Goal: Information Seeking & Learning: Learn about a topic

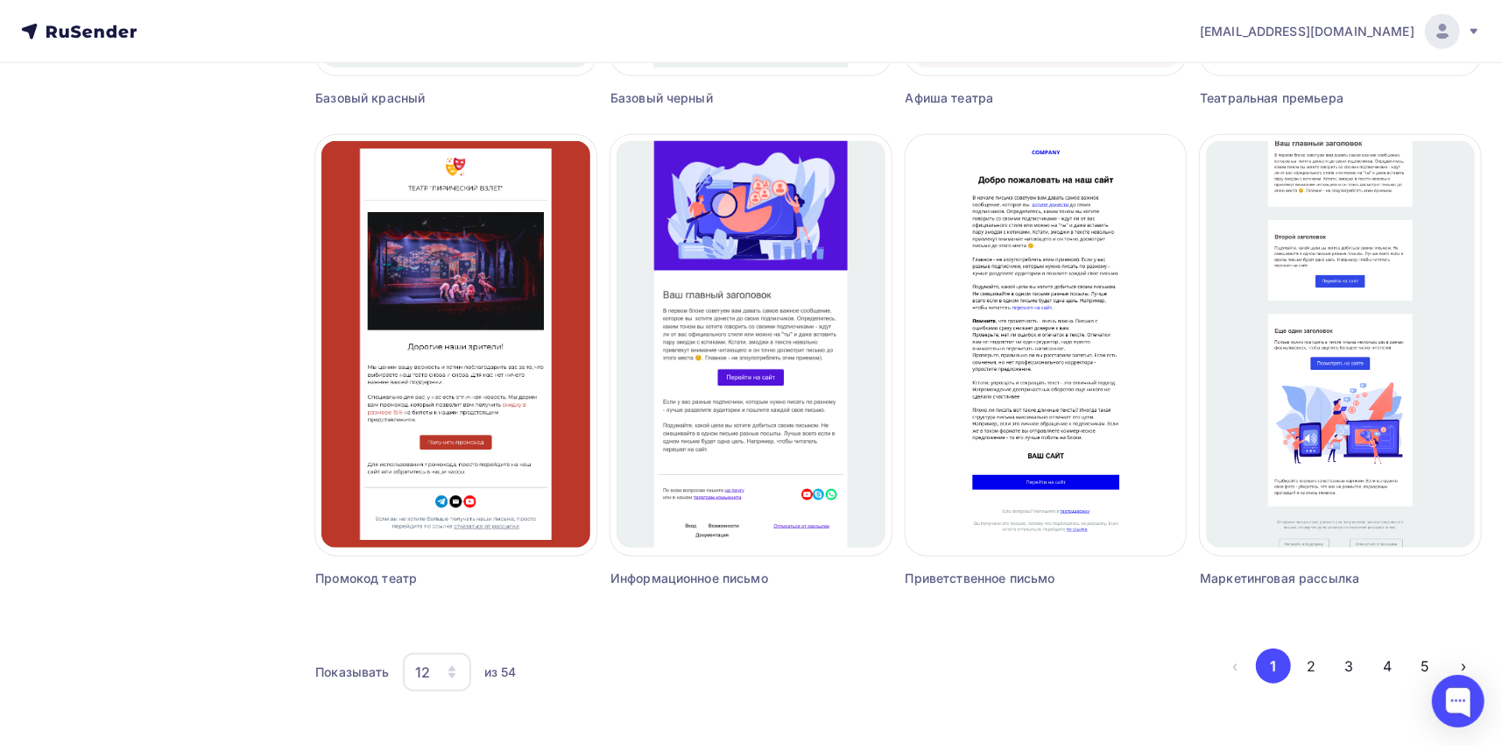
scroll to position [1051, 0]
click at [45, 32] on icon at bounding box center [79, 31] width 116 height 21
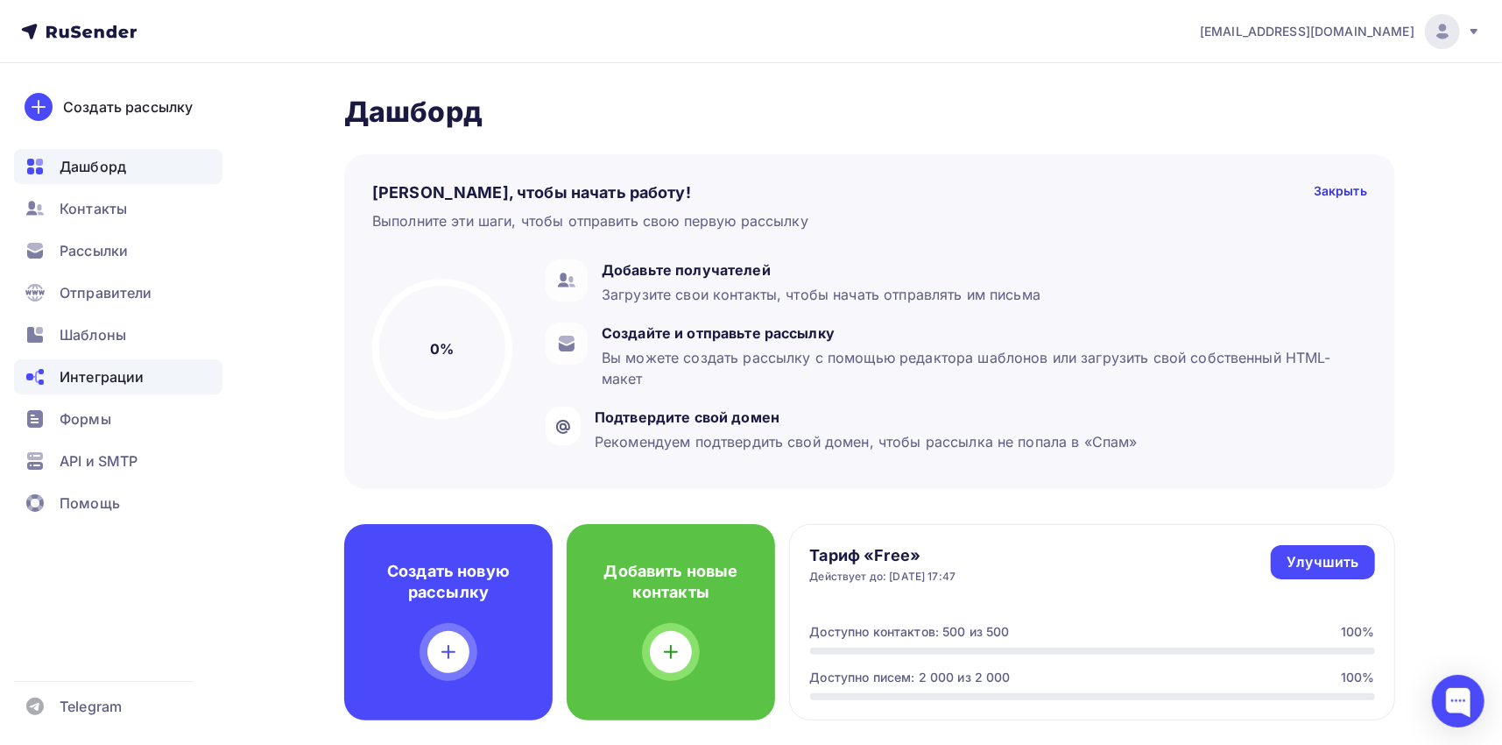
click at [170, 374] on div "Интеграции" at bounding box center [118, 376] width 208 height 35
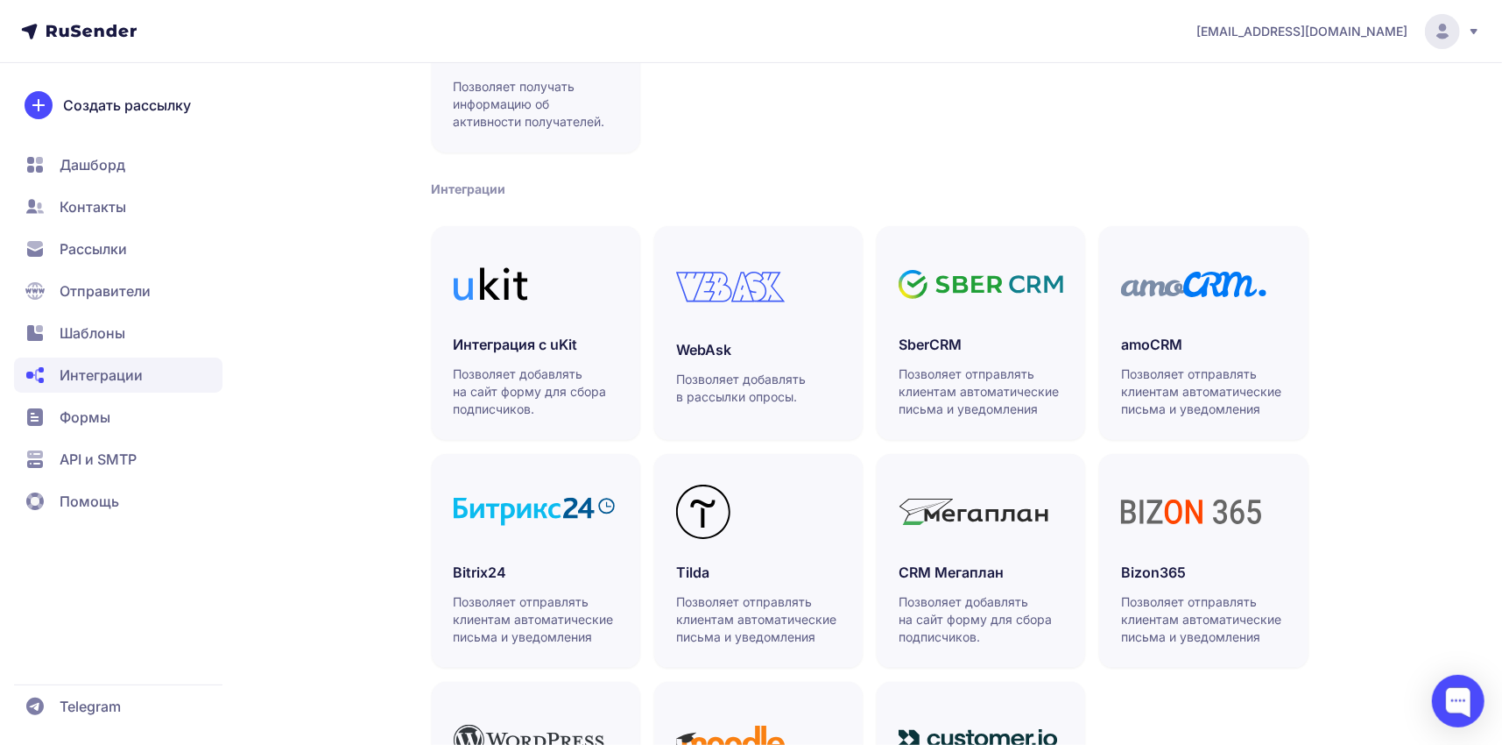
scroll to position [263, 0]
click at [1190, 353] on div "amoCRM Позволяет отправлять клиентам автоматические письма и уведомления" at bounding box center [1203, 374] width 165 height 84
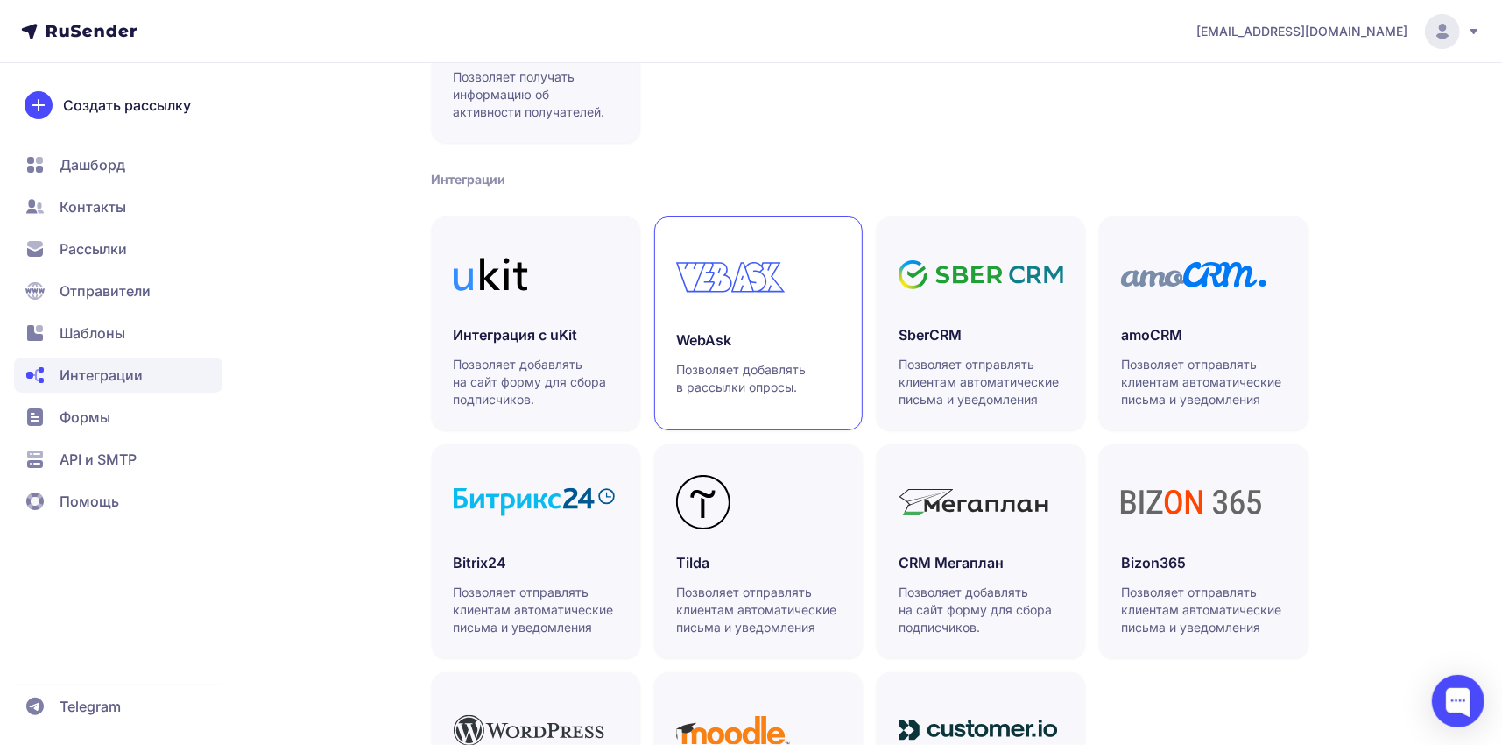
scroll to position [109, 0]
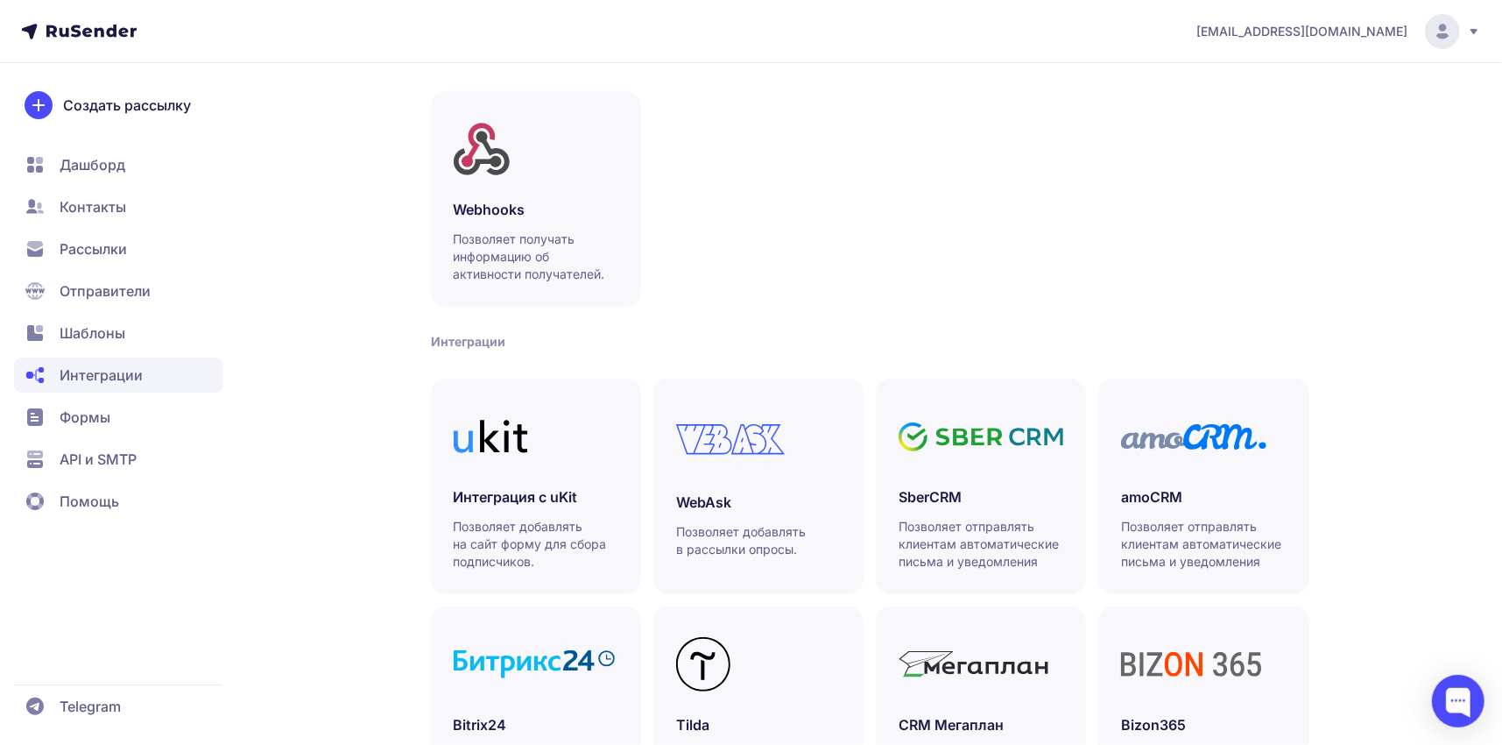
click at [94, 499] on span "Помощь" at bounding box center [90, 501] width 60 height 21
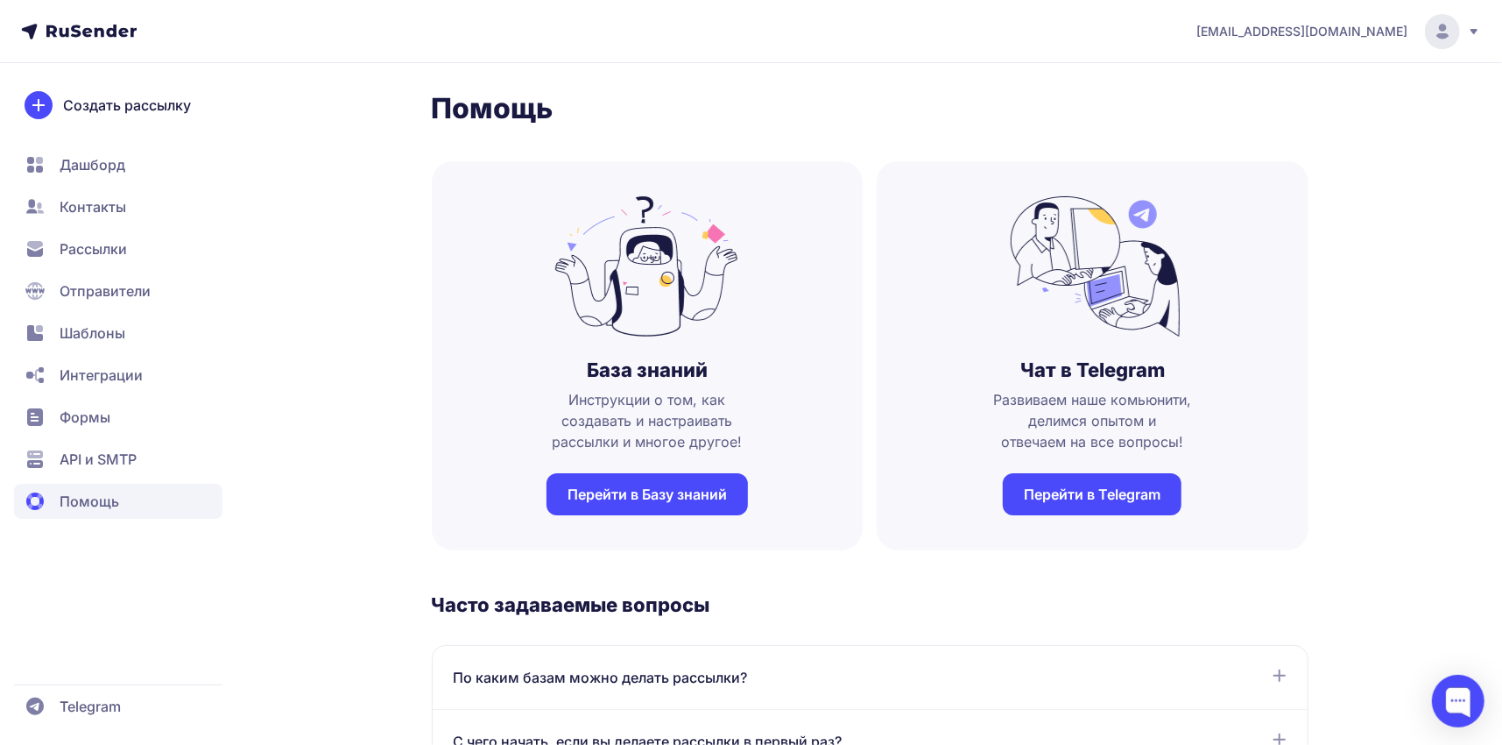
click at [1110, 496] on link "Перейти в Telegram" at bounding box center [1092, 494] width 179 height 42
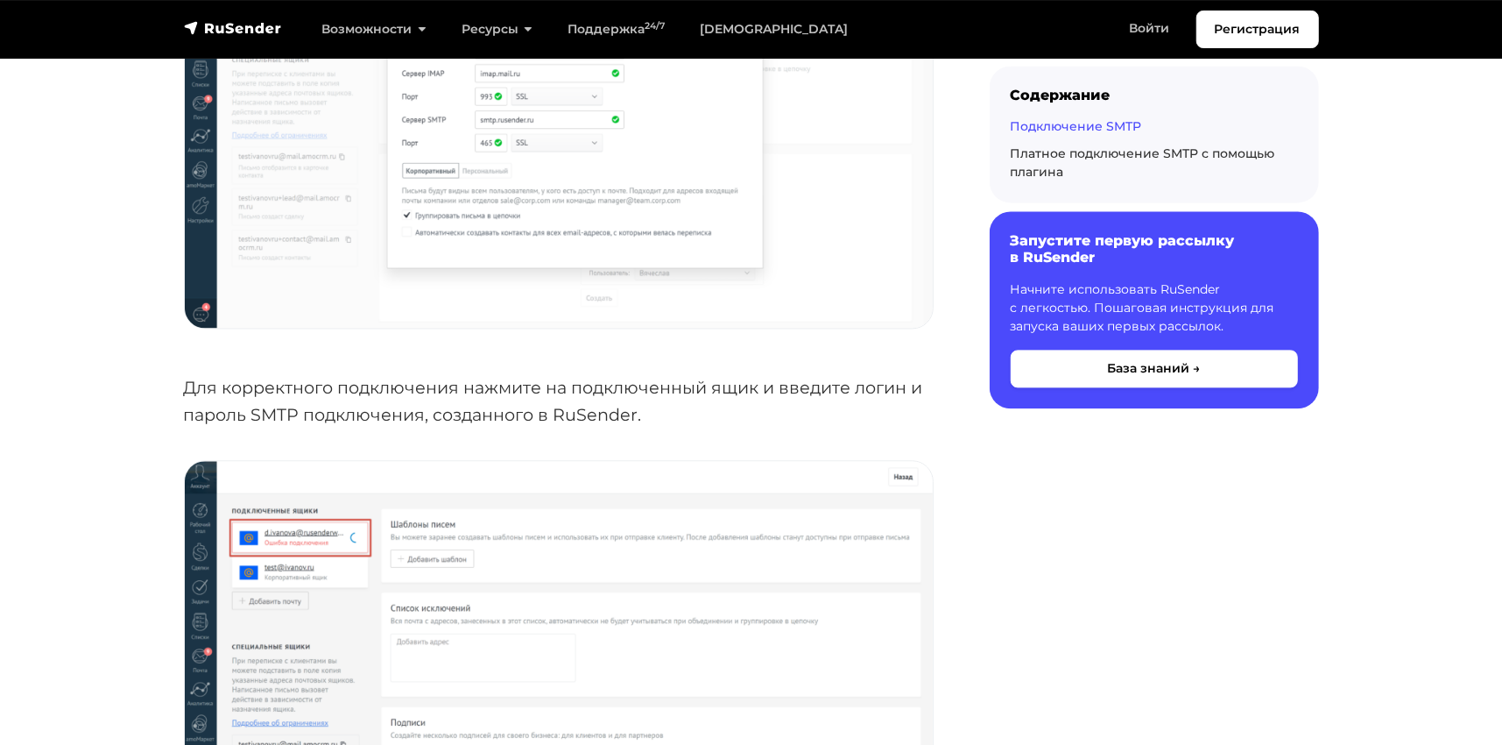
scroll to position [2628, 0]
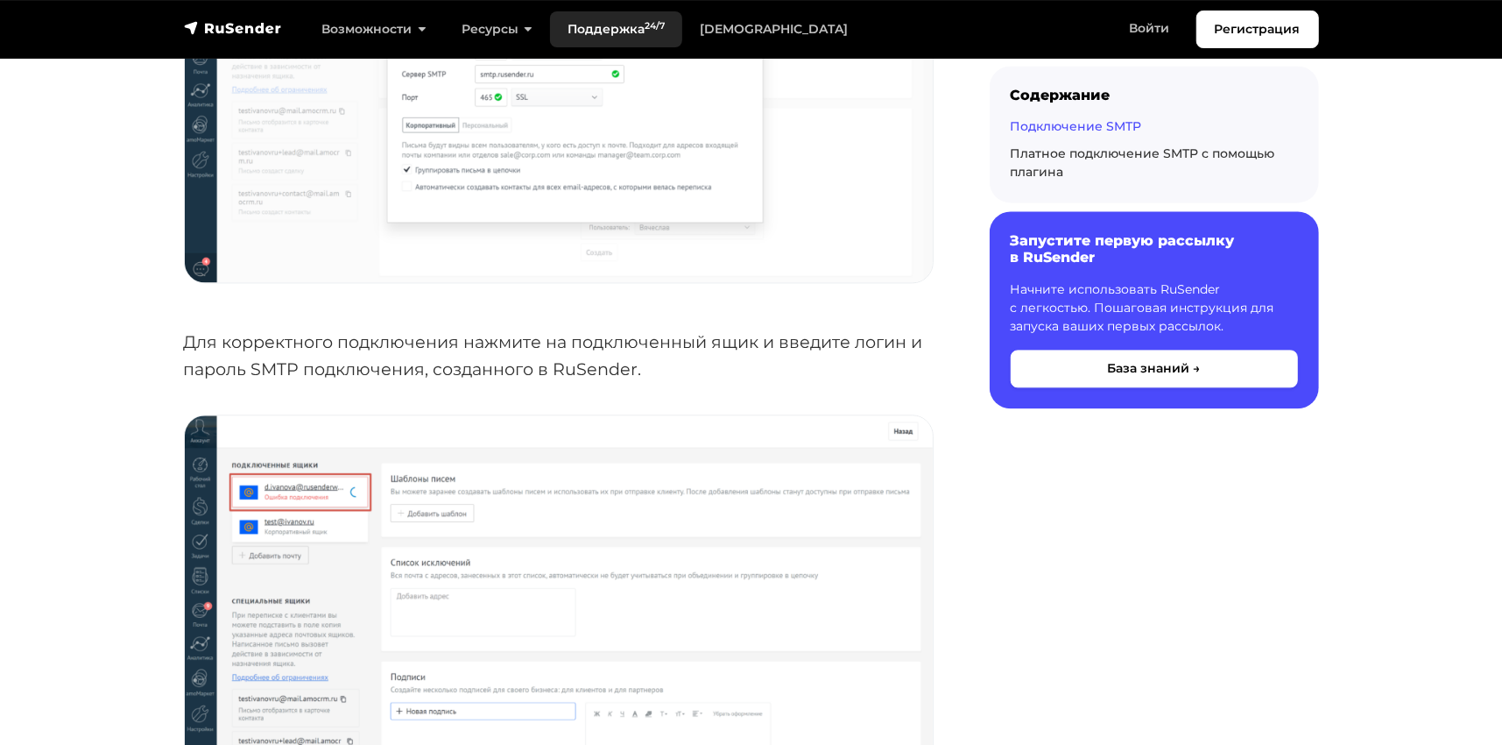
click at [625, 26] on link "Поддержка 24/7" at bounding box center [616, 29] width 132 height 36
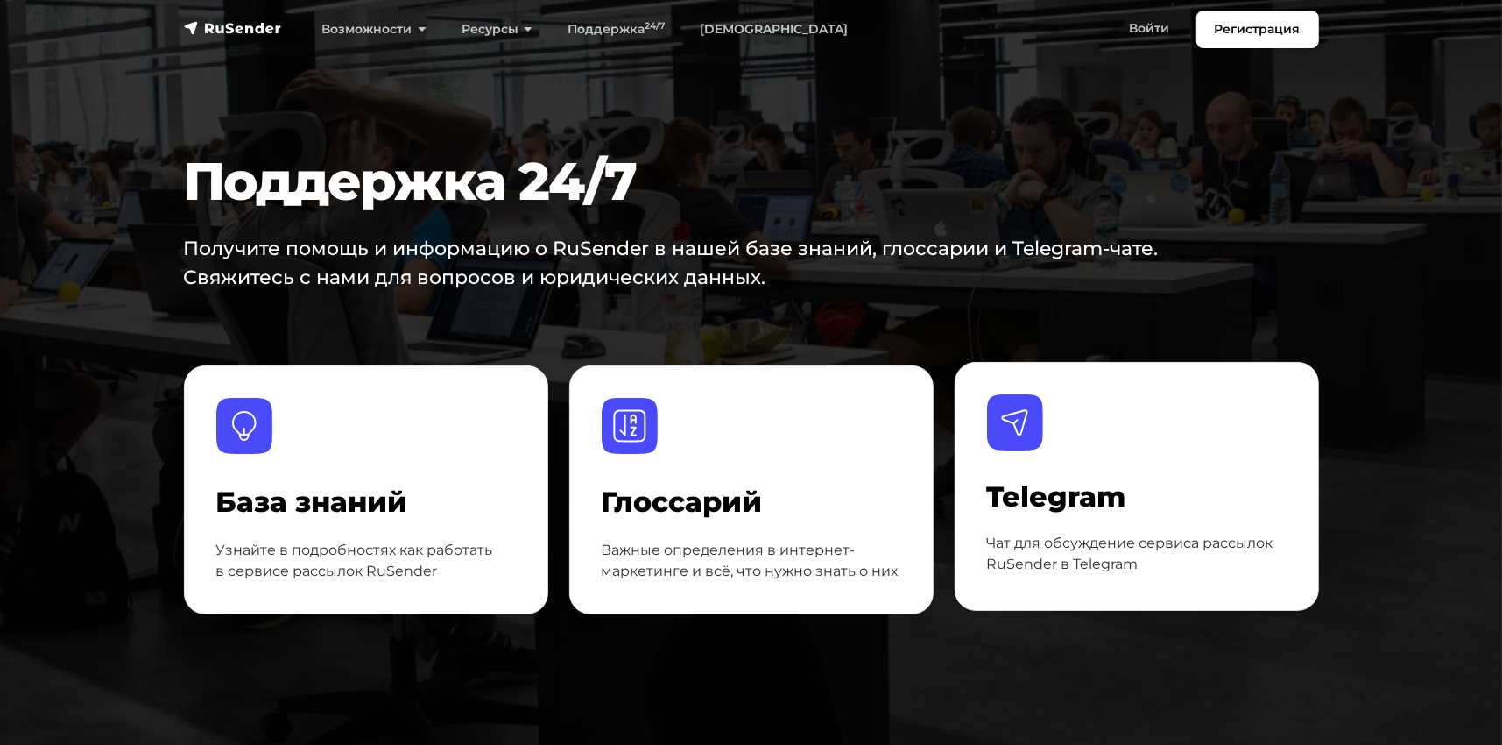
click at [1132, 548] on p "Чат для обсуждение сервиса рассылок RuSender в Telegram" at bounding box center [1137, 554] width 300 height 42
